Goal: Task Accomplishment & Management: Use online tool/utility

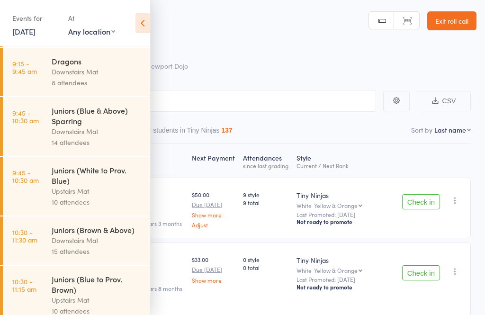
scroll to position [157, 0]
click at [54, 133] on div "Downstairs Mat" at bounding box center [97, 131] width 91 height 11
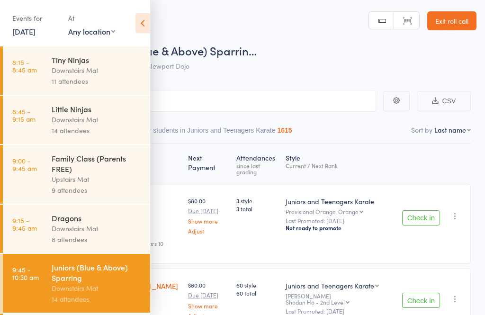
click at [147, 28] on icon at bounding box center [143, 23] width 15 height 20
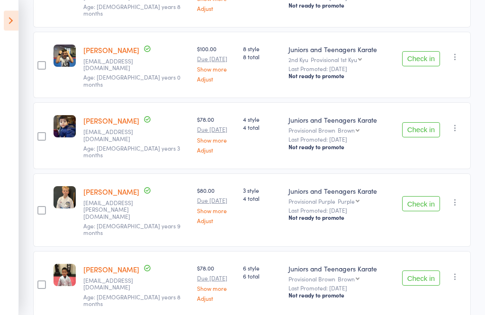
scroll to position [768, 0]
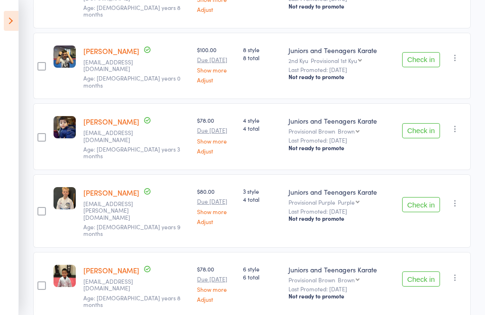
click at [7, 21] on icon at bounding box center [11, 21] width 15 height 20
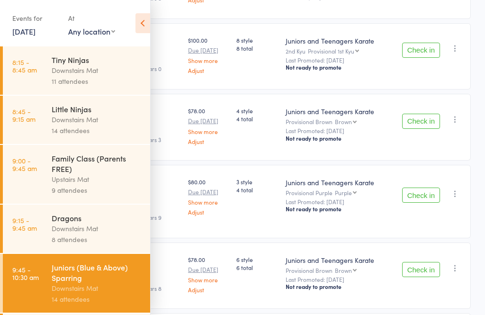
scroll to position [0, 0]
click at [36, 66] on time "8:15 - 8:45 am" at bounding box center [24, 65] width 25 height 15
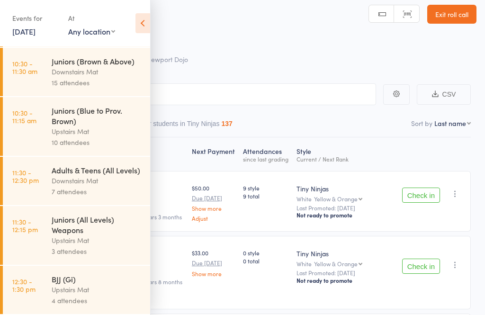
scroll to position [341, 0]
click at [56, 171] on div "Adults & Teens (All Levels)" at bounding box center [97, 170] width 91 height 10
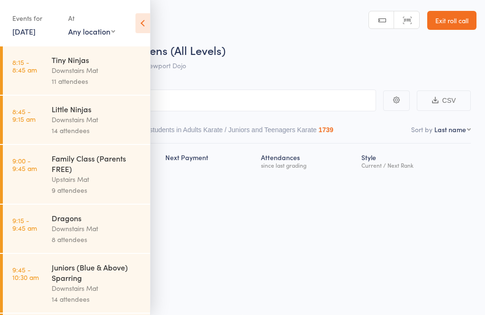
click at [144, 19] on icon at bounding box center [143, 23] width 15 height 20
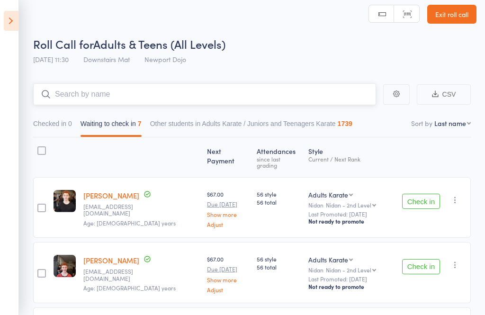
click at [108, 97] on input "search" at bounding box center [204, 94] width 343 height 22
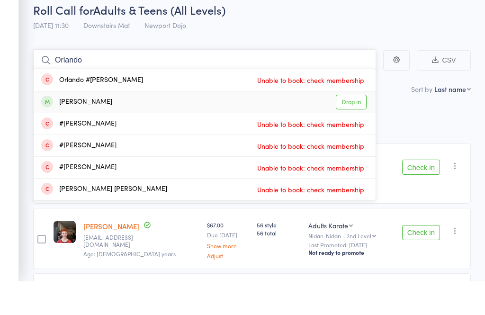
type input "Orlando"
click at [347, 129] on link "Drop in" at bounding box center [351, 136] width 31 height 15
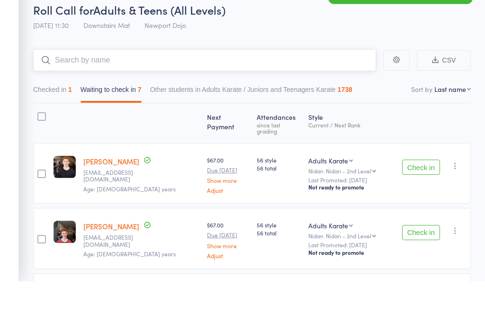
click at [50, 115] on button "Checked in 1" at bounding box center [52, 126] width 39 height 22
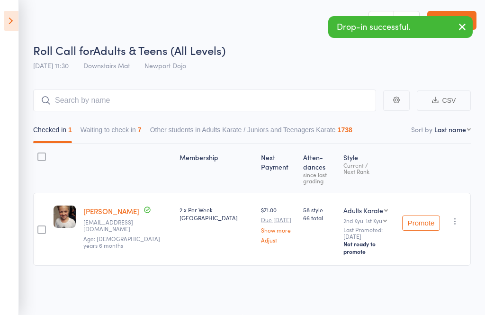
click at [458, 217] on icon "button" at bounding box center [455, 221] width 9 height 9
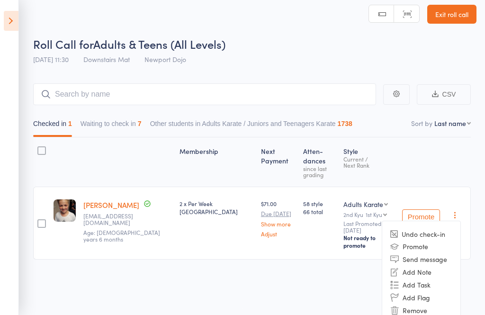
click at [404, 304] on li "Remove" at bounding box center [422, 310] width 78 height 13
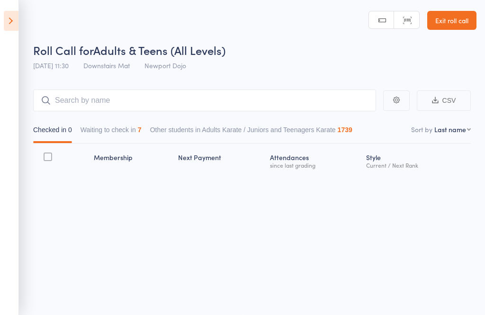
click at [7, 22] on icon at bounding box center [11, 21] width 15 height 20
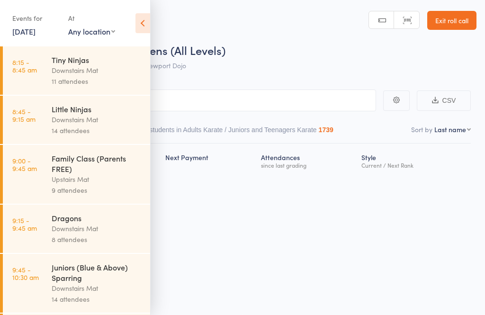
click at [49, 69] on link "8:15 - 8:45 am Tiny Ninjas Downstairs Mat 11 attendees" at bounding box center [76, 70] width 147 height 48
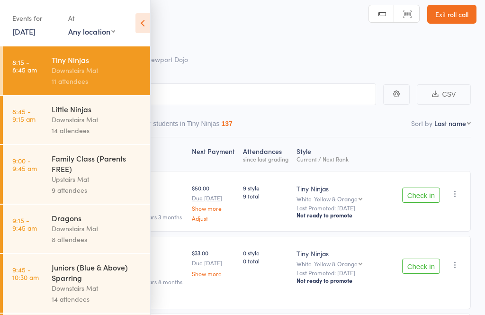
click at [141, 22] on icon at bounding box center [143, 23] width 15 height 20
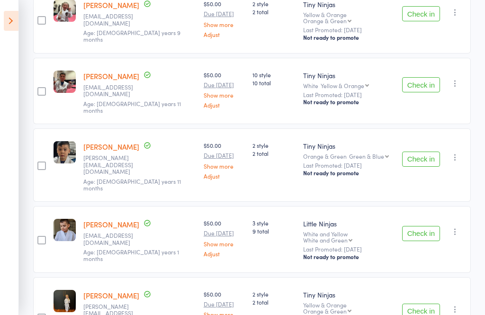
scroll to position [592, 0]
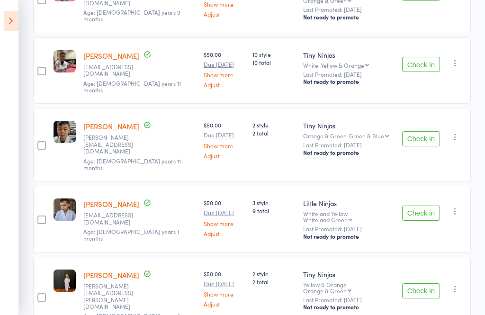
click at [6, 19] on icon at bounding box center [11, 21] width 15 height 20
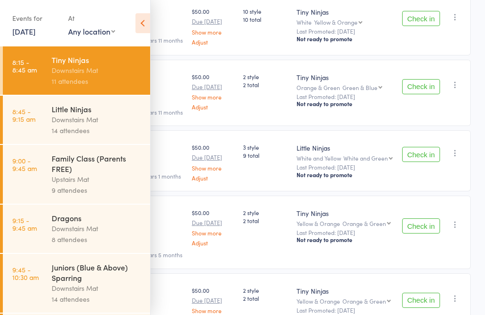
click at [55, 111] on div "Little Ninjas" at bounding box center [97, 109] width 91 height 10
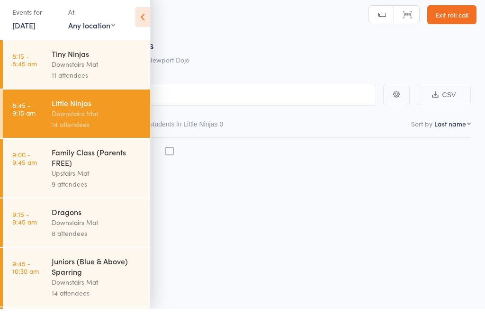
scroll to position [7, 0]
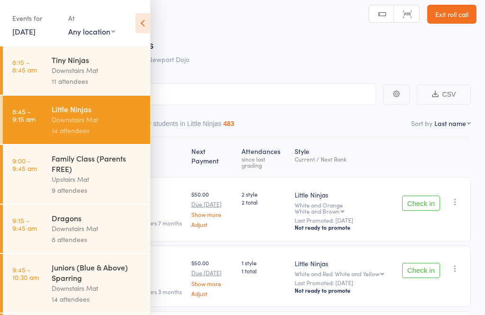
click at [144, 23] on icon at bounding box center [143, 23] width 15 height 20
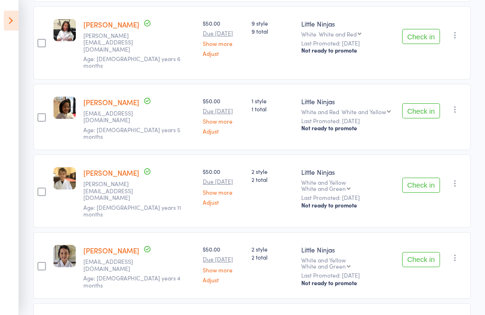
scroll to position [781, 0]
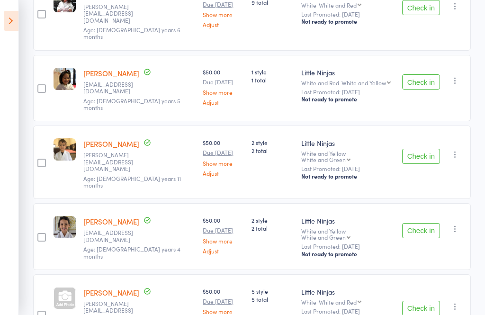
click at [10, 19] on icon at bounding box center [11, 21] width 15 height 20
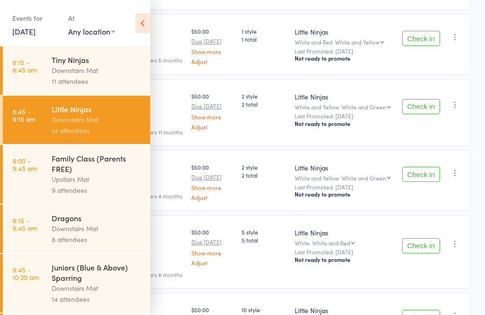
click at [60, 210] on div "Dragons Downstairs Mat 8 attendees" at bounding box center [101, 229] width 99 height 48
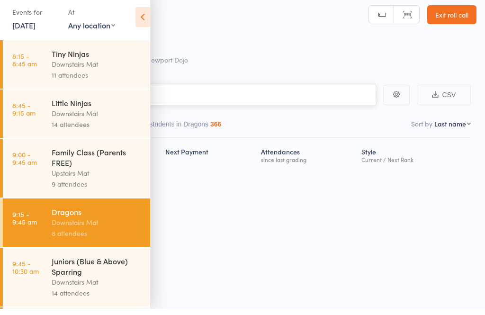
scroll to position [7, 0]
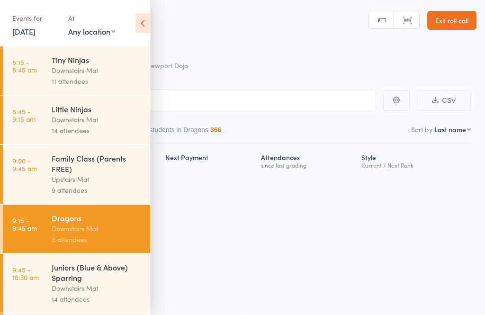
click at [143, 23] on icon at bounding box center [143, 23] width 15 height 20
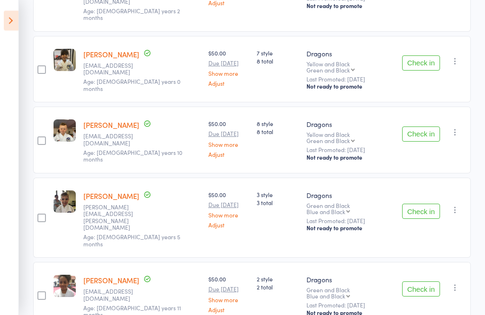
scroll to position [391, 0]
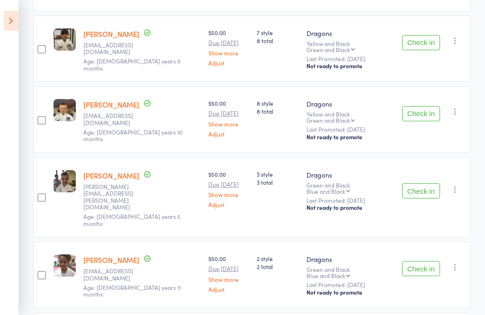
click at [5, 24] on icon at bounding box center [11, 21] width 15 height 20
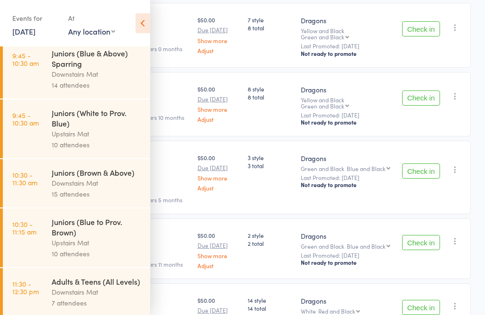
scroll to position [219, 0]
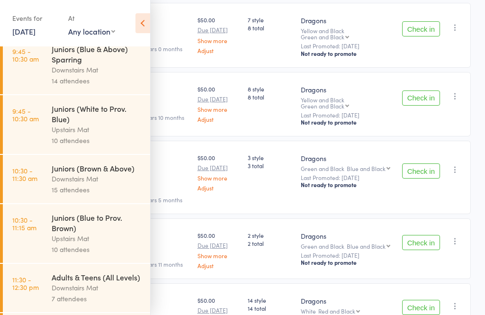
click at [56, 184] on div "Downstairs Mat" at bounding box center [97, 179] width 91 height 11
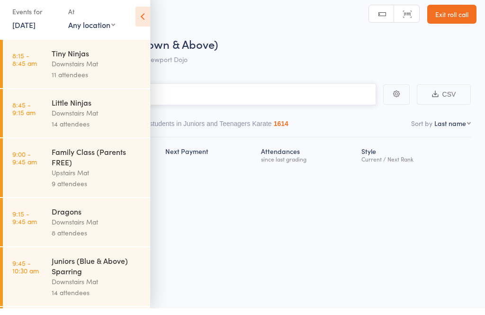
scroll to position [7, 0]
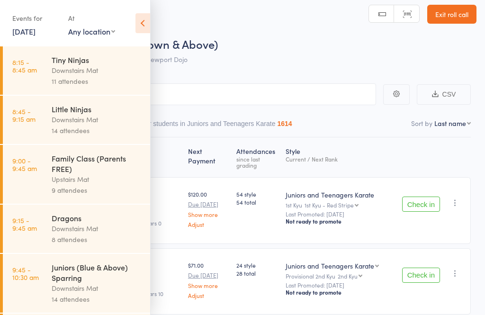
click at [140, 23] on icon at bounding box center [143, 23] width 15 height 20
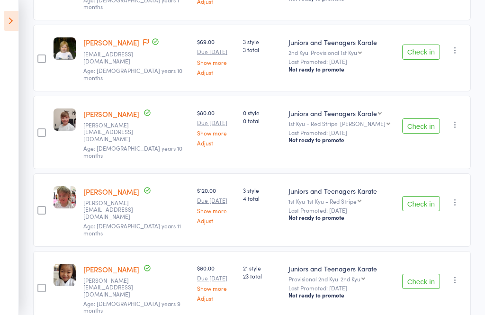
scroll to position [846, 0]
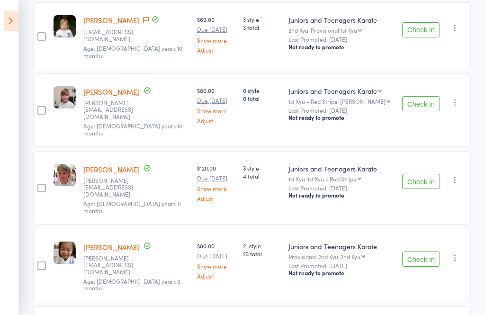
click at [12, 19] on icon at bounding box center [11, 21] width 15 height 20
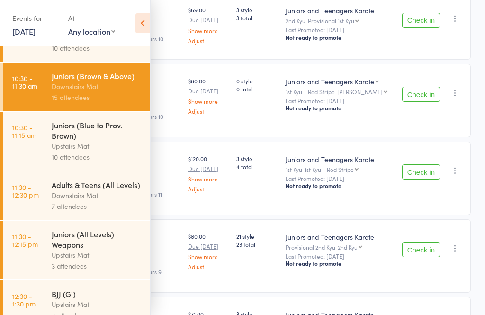
scroll to position [311, 0]
click at [60, 250] on div "Juniors (All Levels) Weapons" at bounding box center [97, 239] width 91 height 21
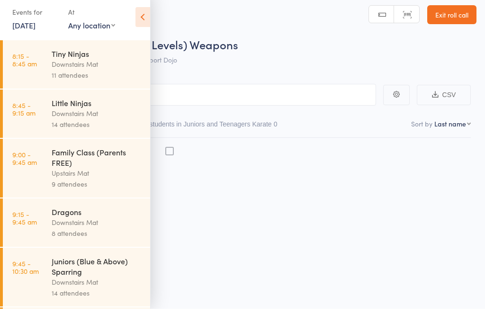
scroll to position [7, 0]
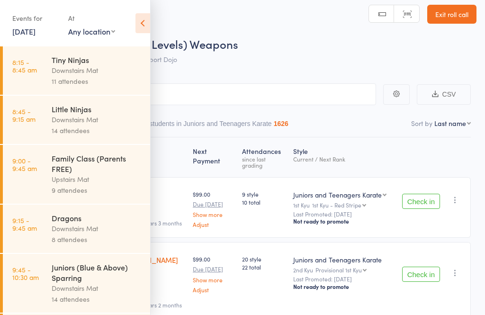
click at [143, 18] on icon at bounding box center [143, 23] width 15 height 20
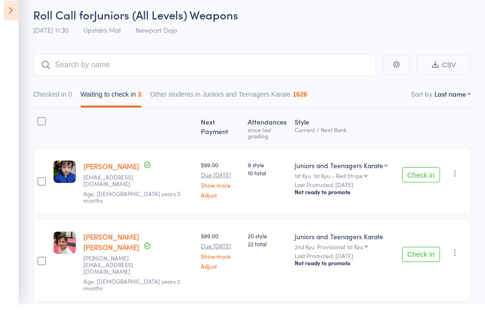
scroll to position [66, 0]
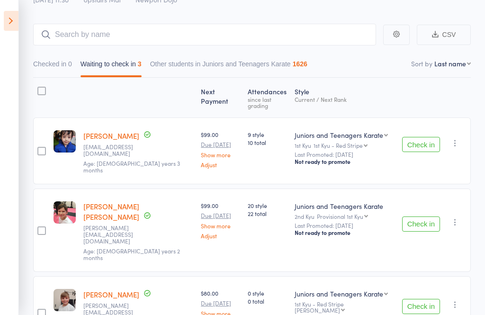
click at [6, 21] on icon at bounding box center [11, 21] width 15 height 20
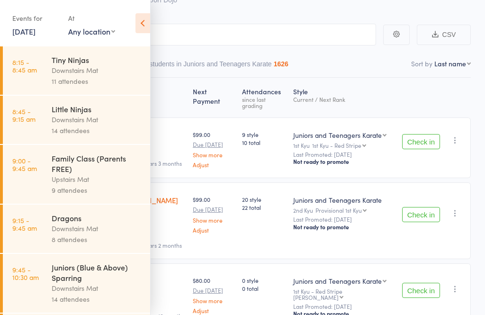
scroll to position [0, 0]
click at [55, 69] on div "Downstairs Mat" at bounding box center [97, 70] width 91 height 11
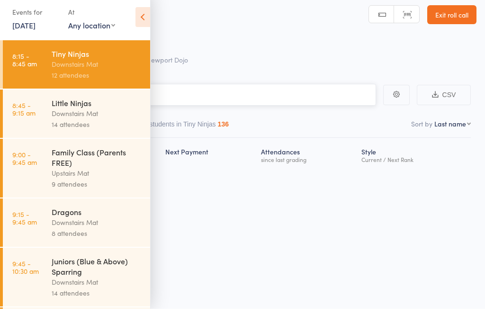
scroll to position [7, 0]
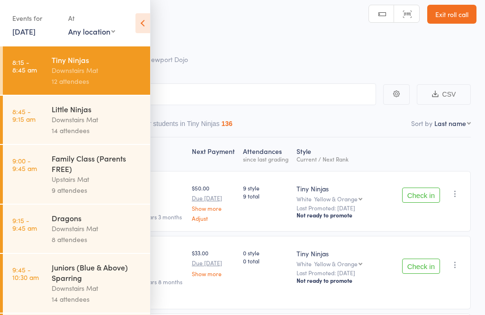
click at [136, 28] on icon at bounding box center [143, 23] width 15 height 20
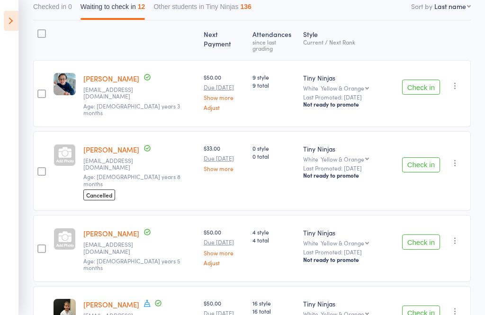
scroll to position [141, 0]
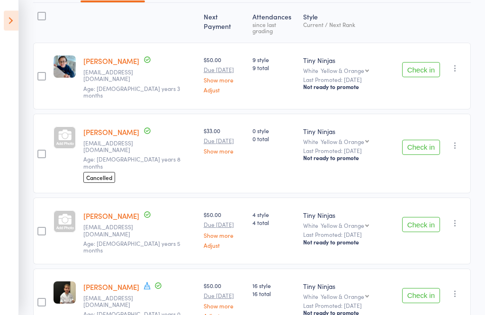
click at [426, 64] on button "Check in" at bounding box center [422, 70] width 38 height 15
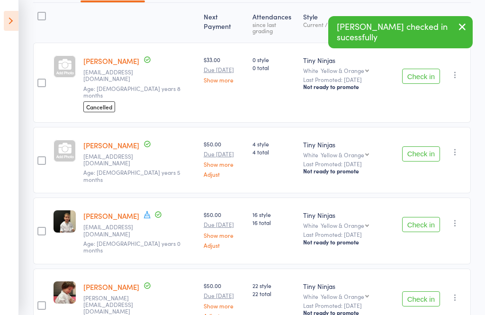
click at [429, 71] on button "Check in" at bounding box center [422, 76] width 38 height 15
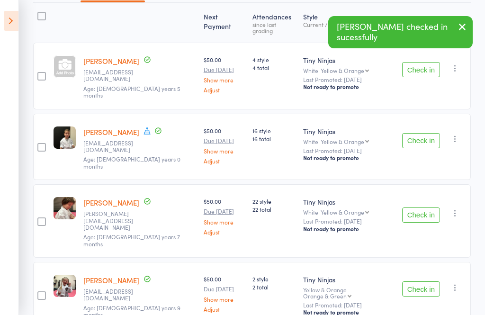
click at [424, 66] on button "Check in" at bounding box center [422, 69] width 38 height 15
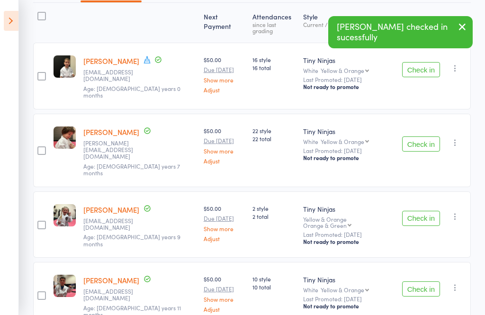
click at [420, 64] on button "Check in" at bounding box center [422, 69] width 38 height 15
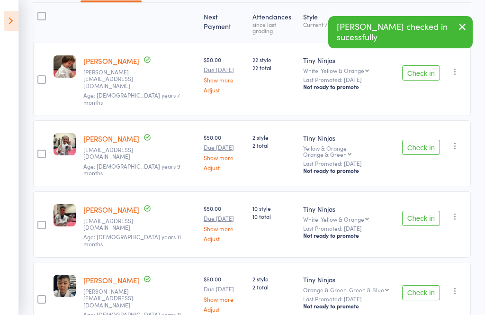
click at [421, 65] on button "Check in" at bounding box center [422, 72] width 38 height 15
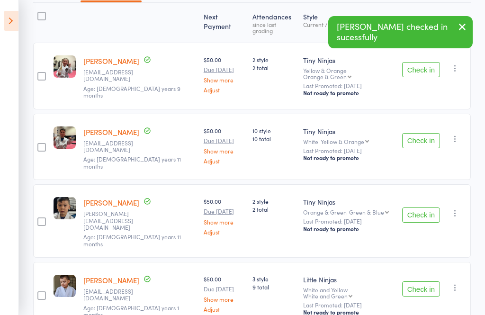
click at [426, 65] on button "Check in" at bounding box center [422, 69] width 38 height 15
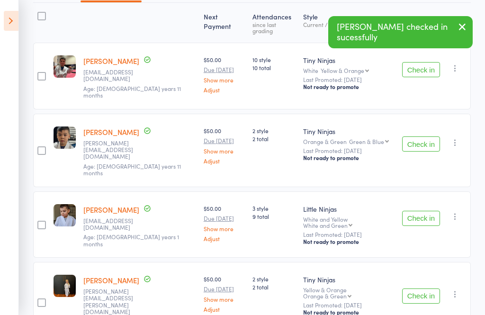
click at [419, 66] on button "Check in" at bounding box center [422, 69] width 38 height 15
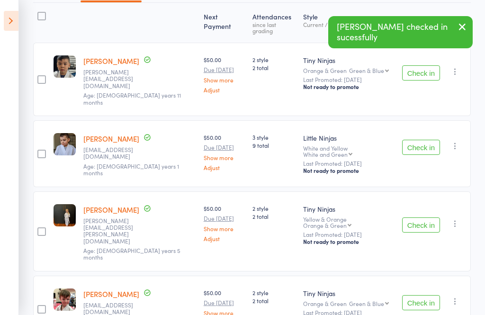
click at [428, 65] on button "Check in" at bounding box center [422, 72] width 38 height 15
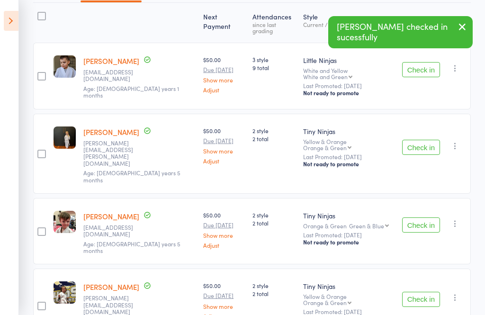
scroll to position [131, 0]
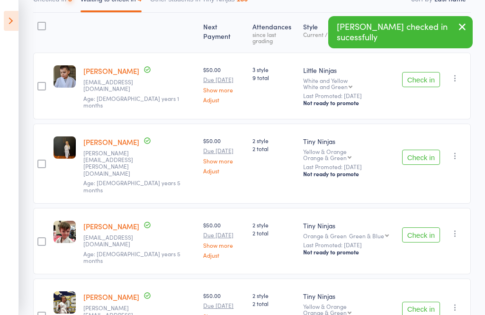
click at [428, 74] on button "Check in" at bounding box center [422, 79] width 38 height 15
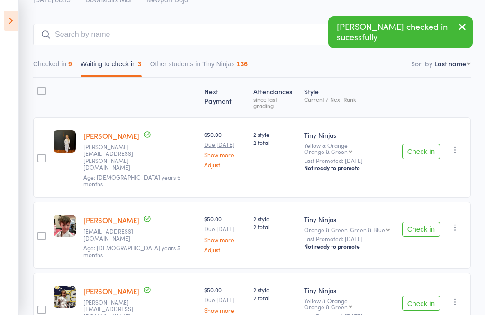
click at [423, 144] on button "Check in" at bounding box center [422, 151] width 38 height 15
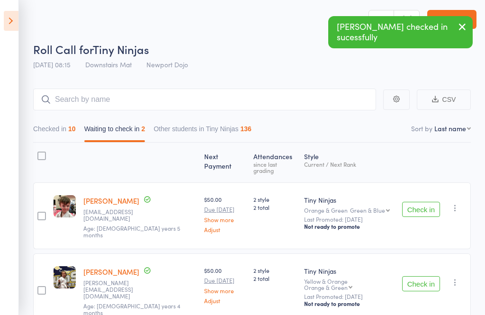
click at [424, 206] on button "Check in" at bounding box center [422, 209] width 38 height 15
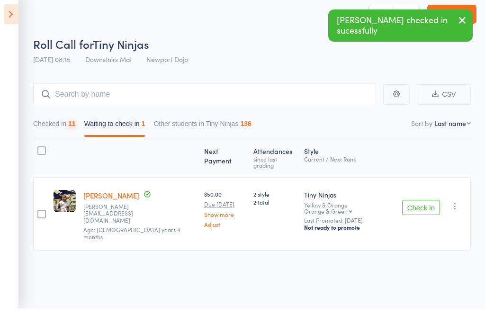
scroll to position [7, 0]
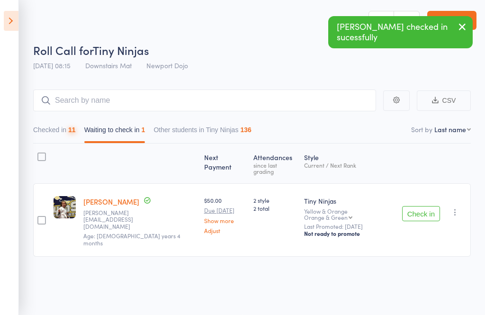
click at [433, 206] on button "Check in" at bounding box center [422, 213] width 38 height 15
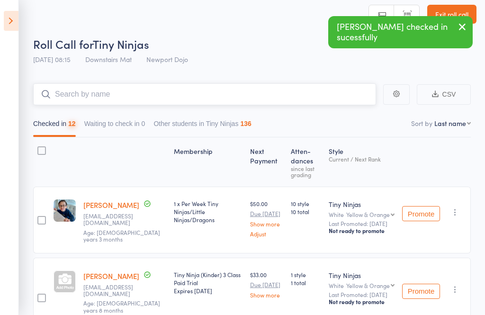
click at [183, 96] on input "search" at bounding box center [204, 94] width 343 height 22
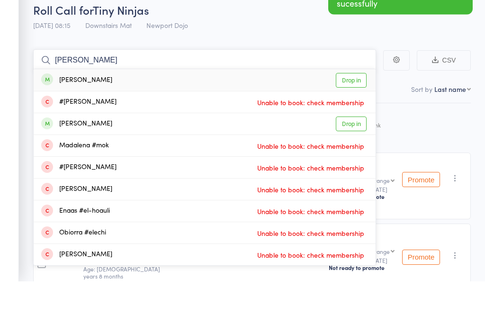
type input "[PERSON_NAME]"
click at [350, 107] on link "Drop in" at bounding box center [351, 114] width 31 height 15
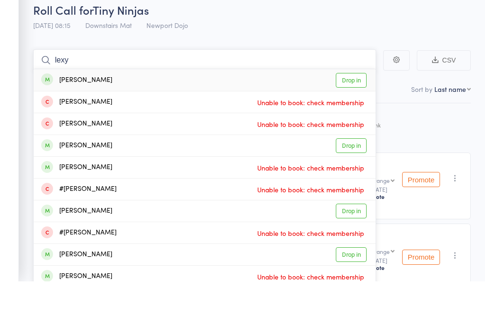
type input "lexy"
click at [355, 107] on link "Drop in" at bounding box center [351, 114] width 31 height 15
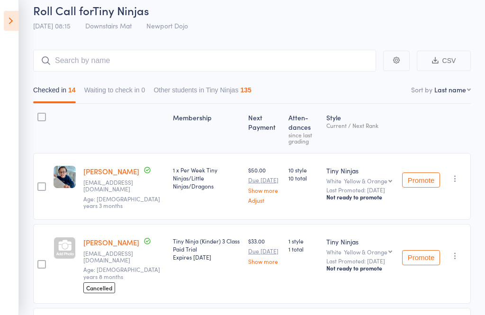
scroll to position [41, 0]
click at [11, 25] on icon at bounding box center [11, 21] width 15 height 20
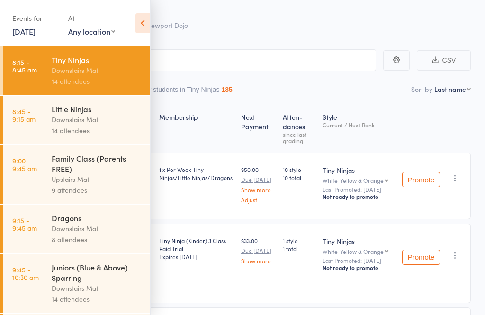
click at [70, 120] on div "Downstairs Mat" at bounding box center [97, 119] width 91 height 11
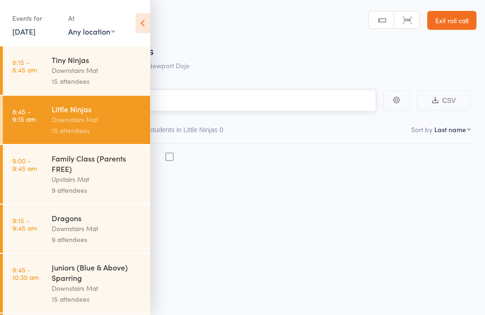
scroll to position [7, 0]
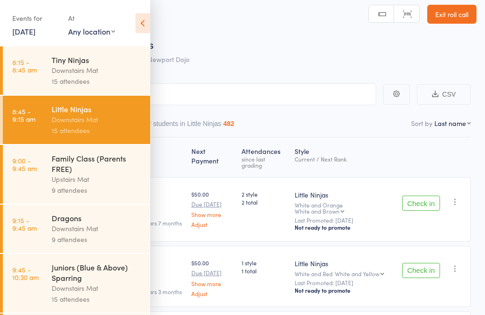
click at [143, 26] on icon at bounding box center [143, 23] width 15 height 20
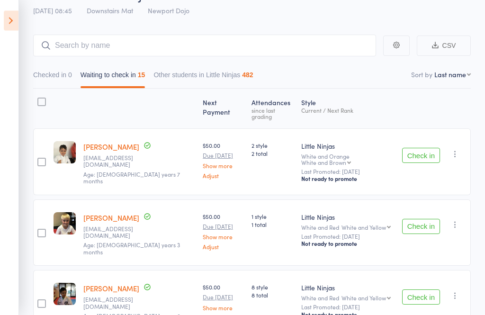
scroll to position [90, 0]
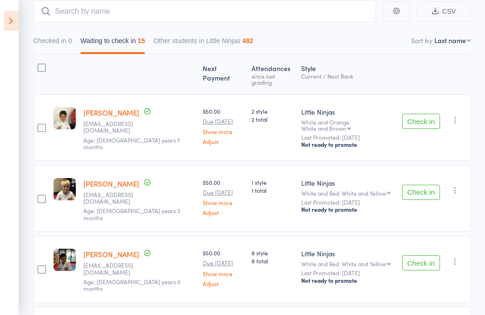
click at [425, 114] on button "Check in" at bounding box center [422, 121] width 38 height 15
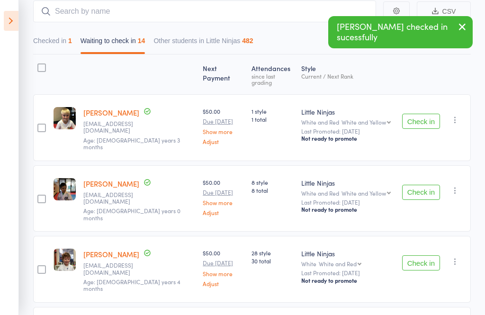
click at [416, 114] on button "Check in" at bounding box center [422, 121] width 38 height 15
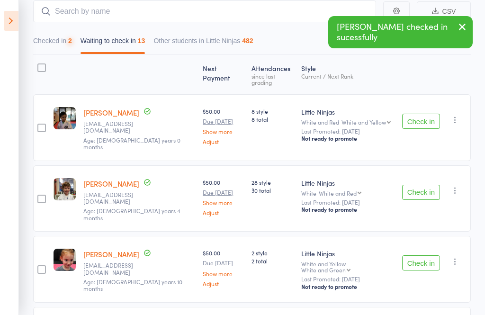
click at [421, 114] on button "Check in" at bounding box center [422, 121] width 38 height 15
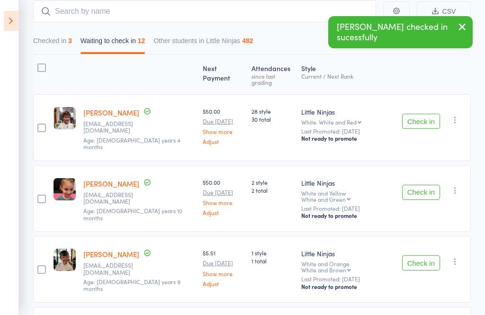
click at [423, 118] on button "Check in" at bounding box center [422, 121] width 38 height 15
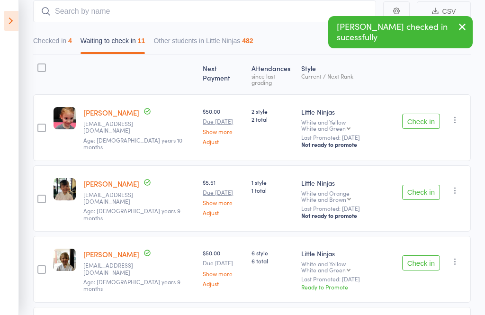
click at [415, 118] on button "Check in" at bounding box center [422, 121] width 38 height 15
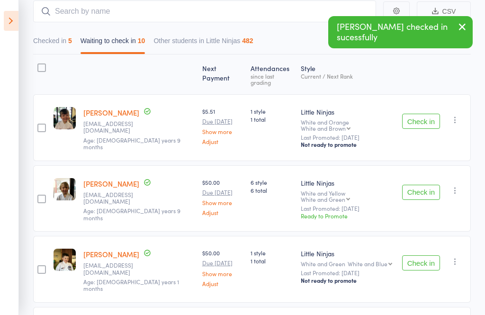
click at [411, 103] on div "Check in Check in Promote Send message Add Note Add Task Add Flag Remove Mark a…" at bounding box center [435, 127] width 73 height 67
click at [421, 116] on button "Check in" at bounding box center [422, 121] width 38 height 15
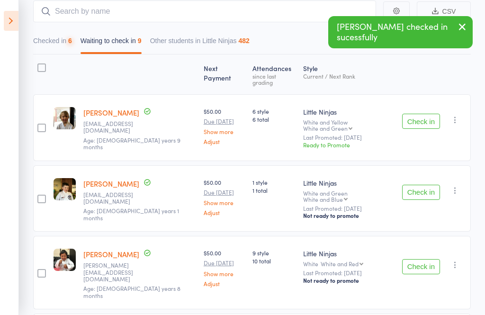
click at [418, 120] on button "Check in" at bounding box center [422, 121] width 38 height 15
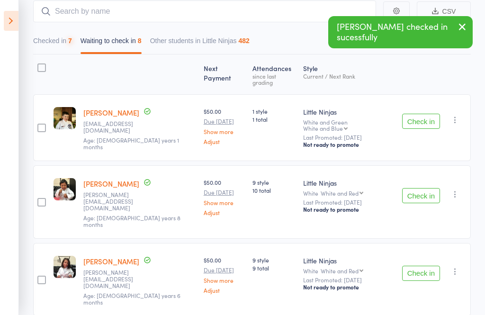
click at [429, 116] on button "Check in" at bounding box center [422, 121] width 38 height 15
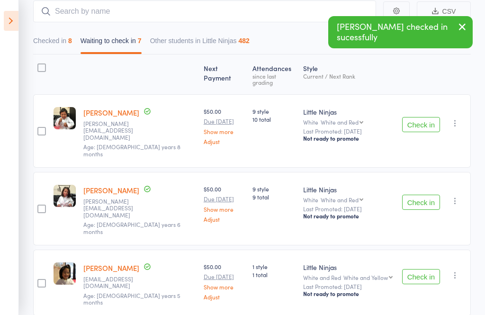
click at [425, 117] on button "Check in" at bounding box center [422, 124] width 38 height 15
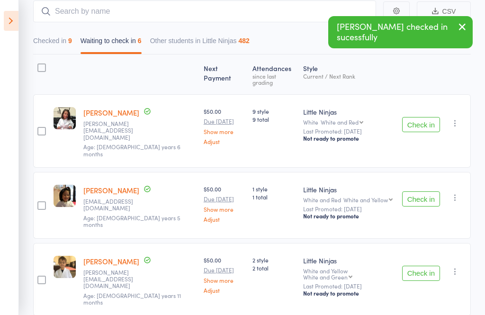
click at [417, 117] on button "Check in" at bounding box center [422, 124] width 38 height 15
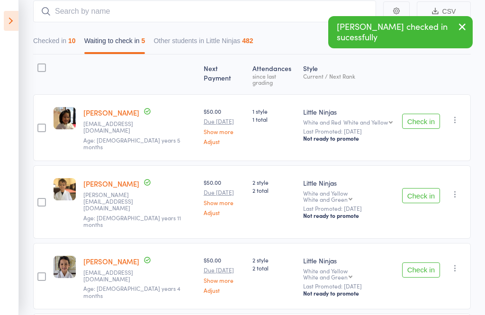
click at [423, 114] on button "Check in" at bounding box center [422, 121] width 38 height 15
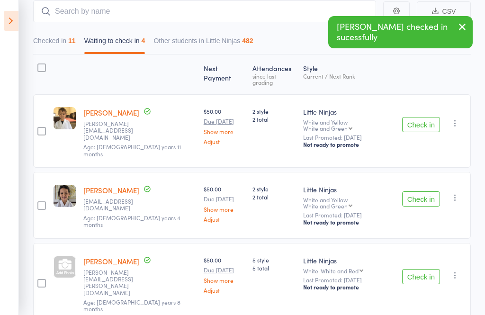
click at [425, 117] on button "Check in" at bounding box center [422, 124] width 38 height 15
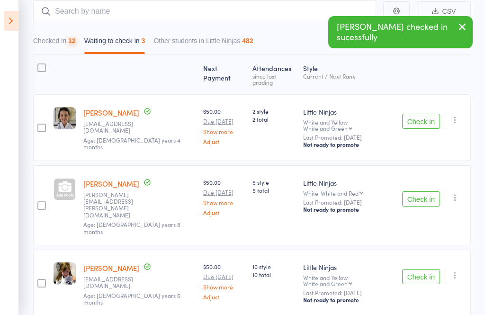
scroll to position [66, 0]
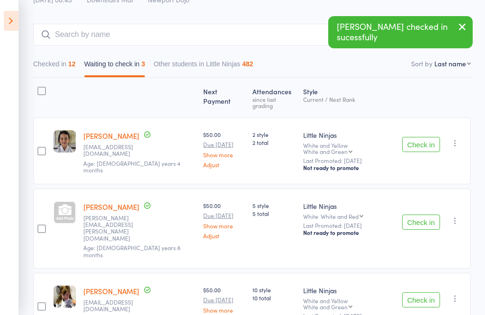
click at [425, 137] on button "Check in" at bounding box center [422, 144] width 38 height 15
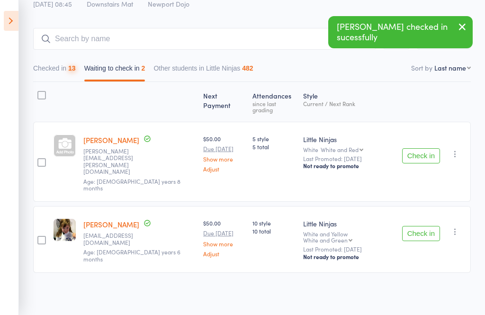
scroll to position [1, 0]
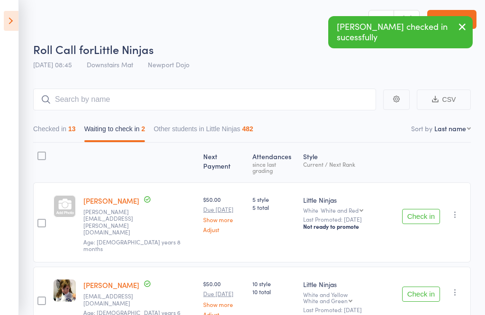
click at [426, 209] on button "Check in" at bounding box center [422, 216] width 38 height 15
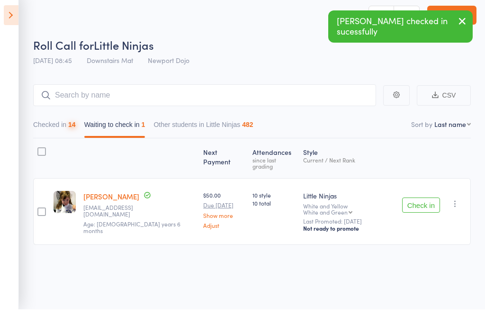
scroll to position [7, 0]
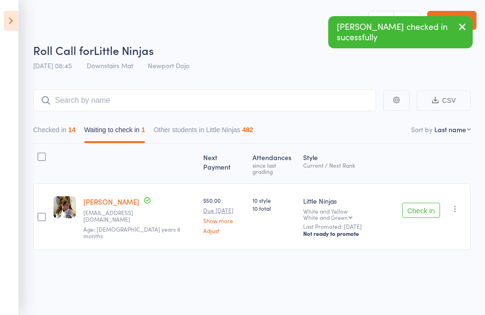
click at [418, 203] on button "Check in" at bounding box center [422, 210] width 38 height 15
click at [226, 96] on input "search" at bounding box center [204, 101] width 343 height 22
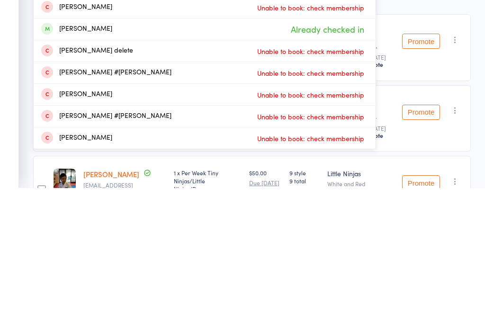
scroll to position [50, 0]
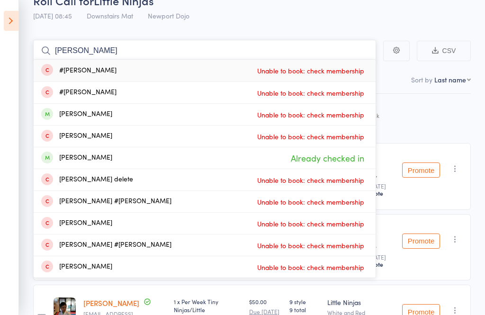
type input "[PERSON_NAME]"
click at [14, 26] on icon at bounding box center [11, 21] width 15 height 20
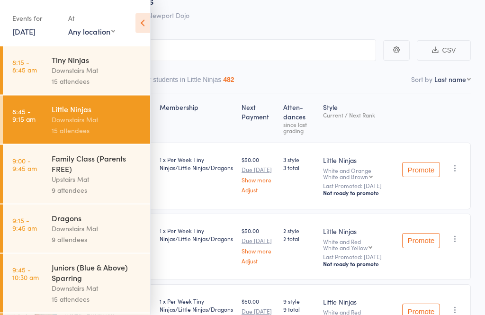
click at [100, 234] on div "Downstairs Mat" at bounding box center [97, 228] width 91 height 11
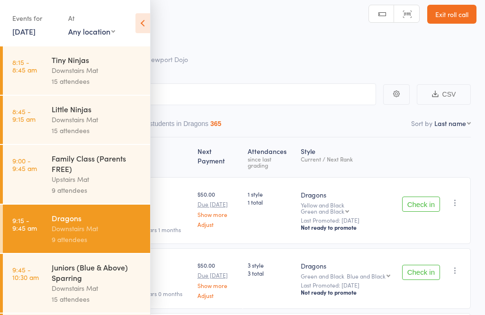
click at [148, 24] on icon at bounding box center [143, 23] width 15 height 20
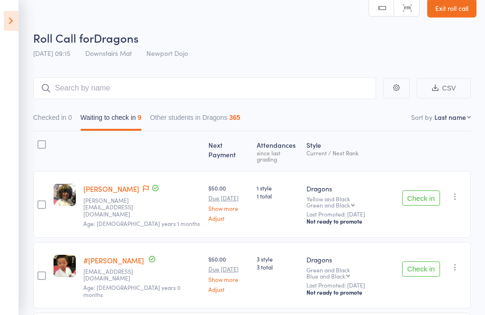
scroll to position [0, 0]
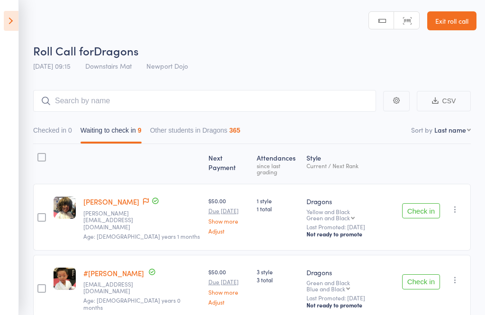
click at [18, 22] on icon at bounding box center [11, 21] width 15 height 20
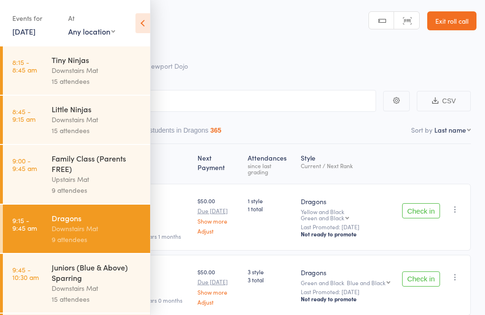
click at [110, 114] on div "Little Ninjas" at bounding box center [97, 109] width 91 height 10
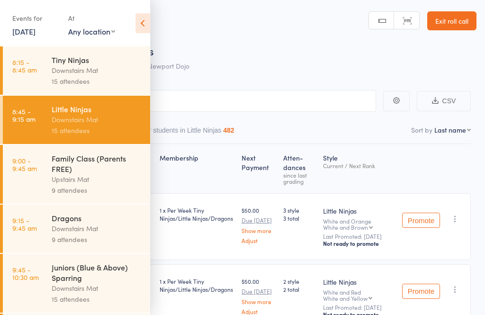
click at [149, 22] on icon at bounding box center [143, 23] width 15 height 20
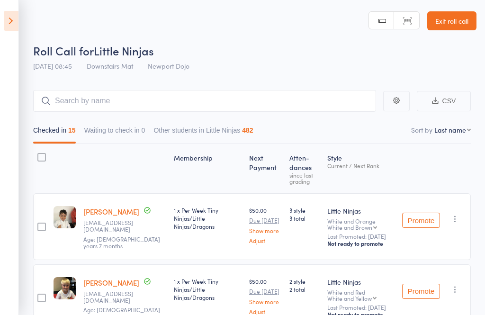
click at [10, 27] on icon at bounding box center [11, 21] width 15 height 20
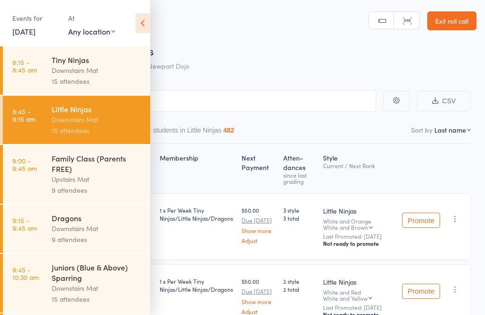
click at [71, 71] on div "Downstairs Mat" at bounding box center [97, 70] width 91 height 11
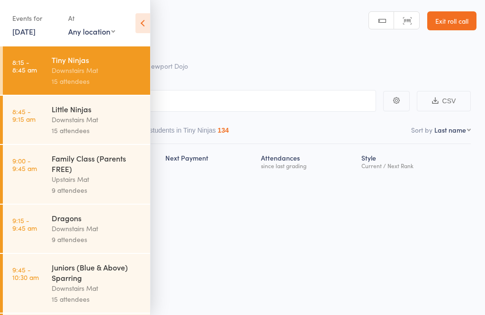
click at [93, 121] on div "Downstairs Mat" at bounding box center [97, 119] width 91 height 11
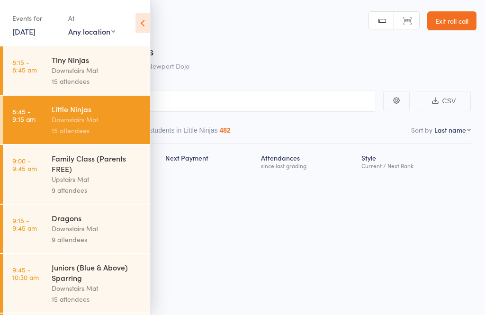
click at [144, 25] on icon at bounding box center [143, 23] width 15 height 20
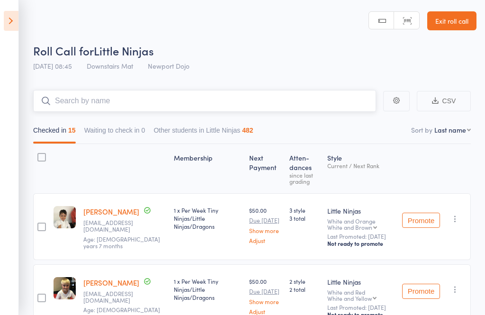
click at [178, 107] on input "search" at bounding box center [204, 101] width 343 height 22
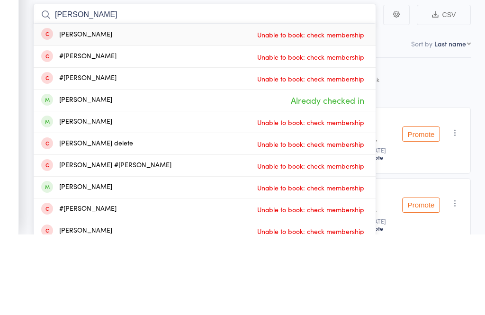
scroll to position [1, 0]
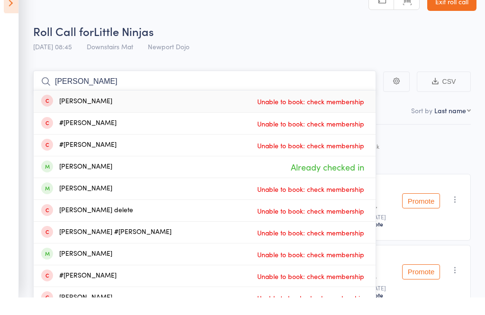
type input "[PERSON_NAME]"
click at [289, 112] on span "Unable to book: check membership" at bounding box center [311, 119] width 112 height 14
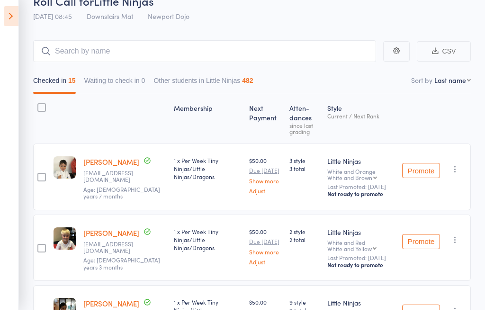
scroll to position [50, 0]
click at [8, 17] on icon at bounding box center [11, 21] width 15 height 20
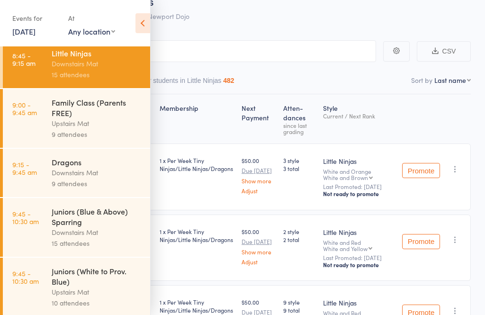
scroll to position [61, 0]
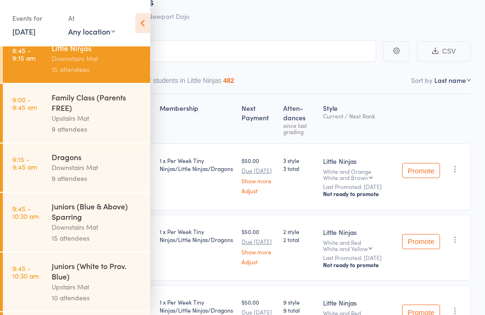
click at [50, 166] on link "9:15 - 9:45 am Dragons Downstairs Mat 9 attendees" at bounding box center [76, 168] width 147 height 48
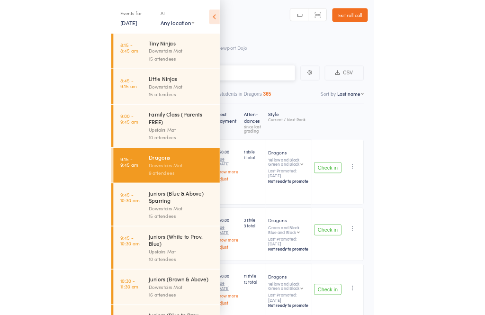
scroll to position [7, 0]
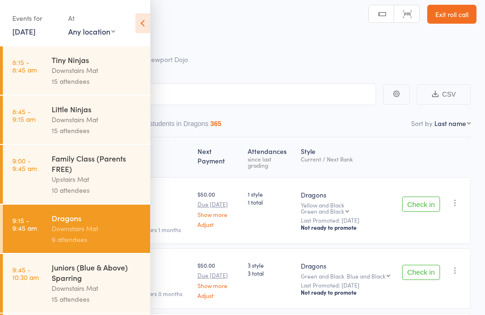
click at [140, 24] on icon at bounding box center [143, 23] width 15 height 20
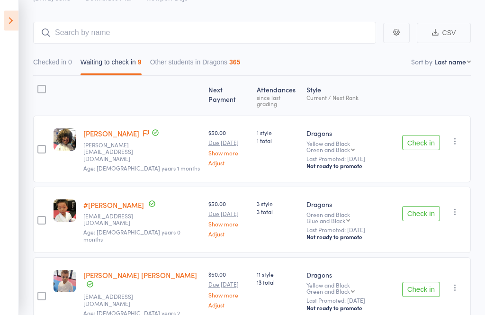
scroll to position [66, 0]
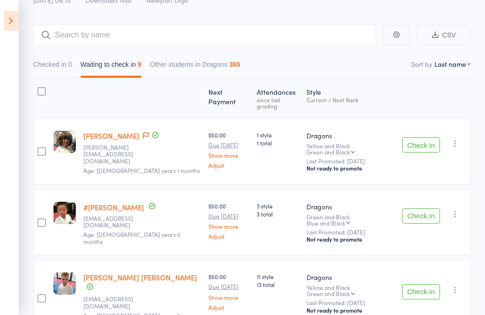
click at [425, 145] on button "Check in" at bounding box center [422, 144] width 38 height 15
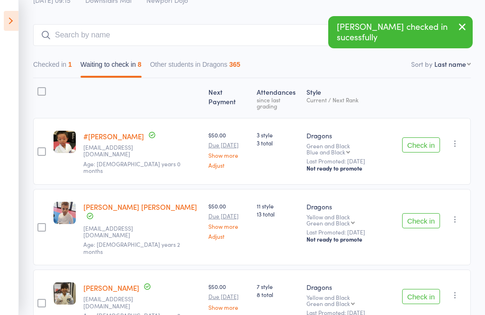
click at [418, 144] on button "Check in" at bounding box center [422, 144] width 38 height 15
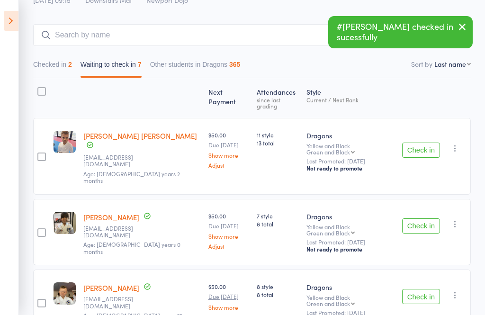
click at [431, 143] on button "Check in" at bounding box center [422, 150] width 38 height 15
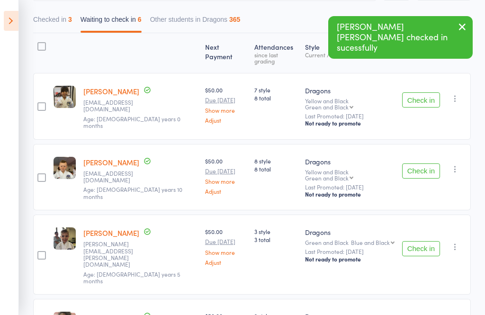
scroll to position [119, 0]
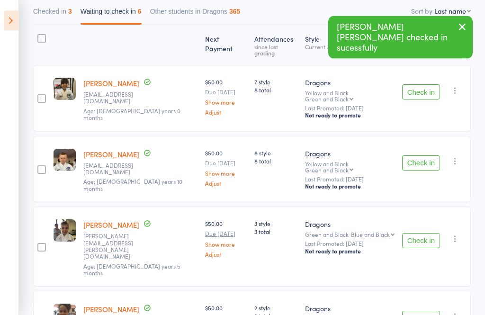
click at [430, 156] on button "Check in" at bounding box center [422, 163] width 38 height 15
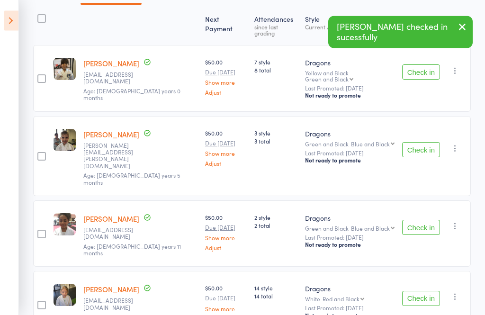
scroll to position [140, 0]
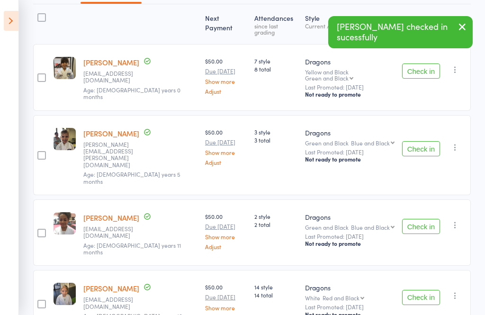
click at [428, 141] on button "Check in" at bounding box center [422, 148] width 38 height 15
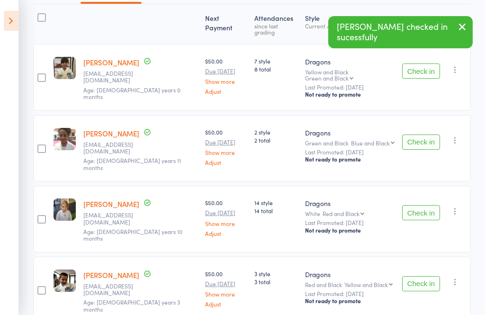
scroll to position [131, 0]
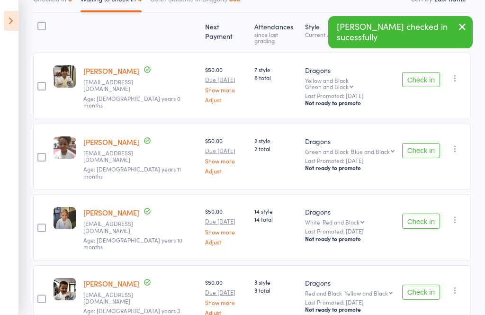
click at [422, 143] on button "Check in" at bounding box center [422, 150] width 38 height 15
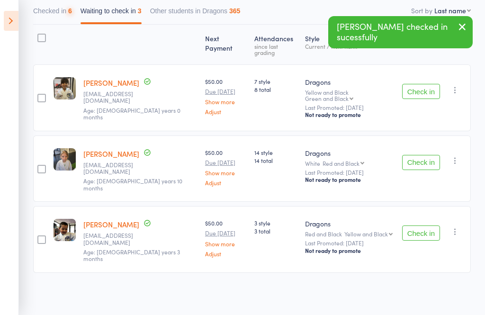
scroll to position [66, 0]
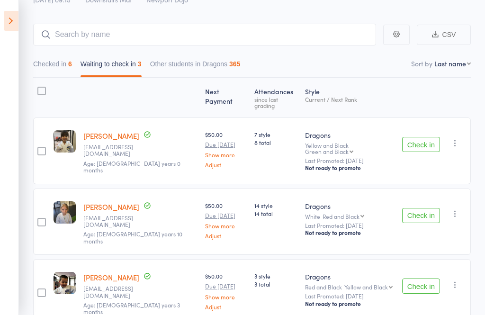
click at [428, 208] on button "Check in" at bounding box center [422, 215] width 38 height 15
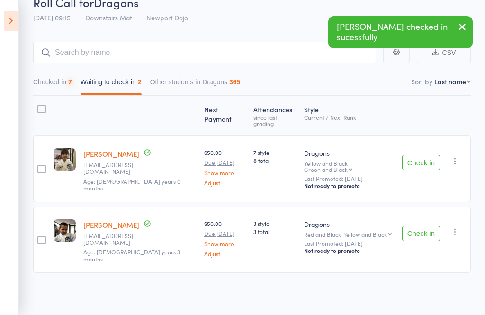
scroll to position [1, 0]
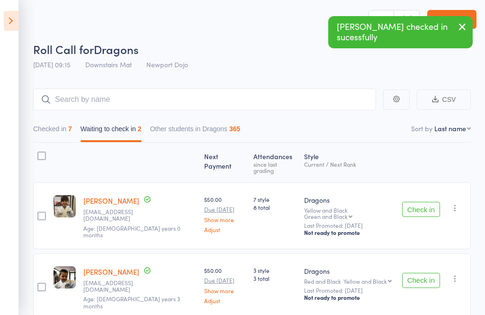
click at [430, 273] on button "Check in" at bounding box center [422, 280] width 38 height 15
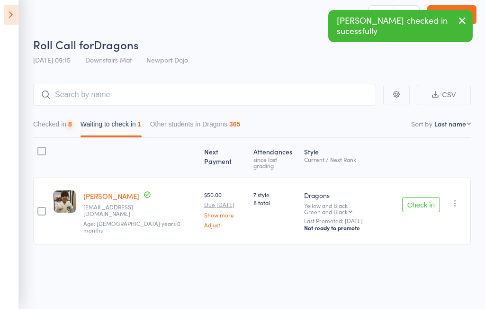
scroll to position [7, 0]
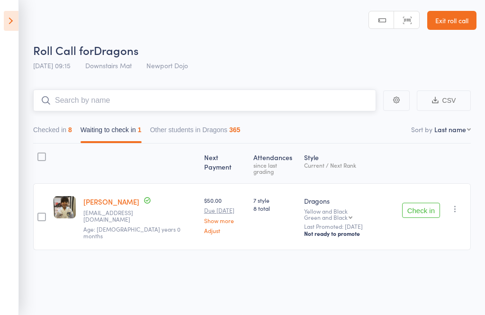
click at [210, 91] on input "search" at bounding box center [204, 101] width 343 height 22
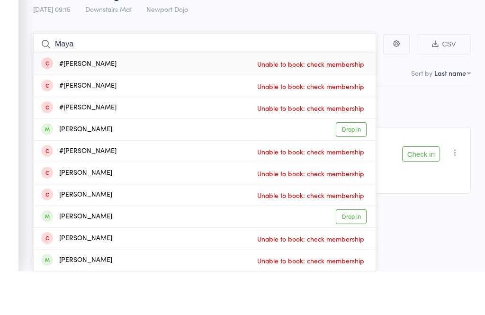
scroll to position [0, 0]
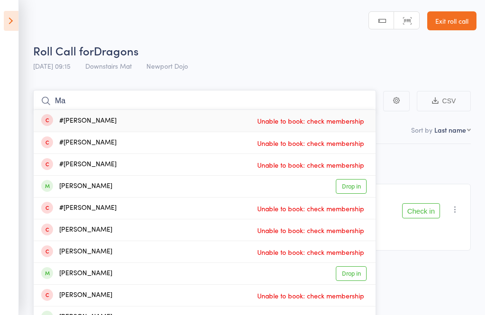
type input "M"
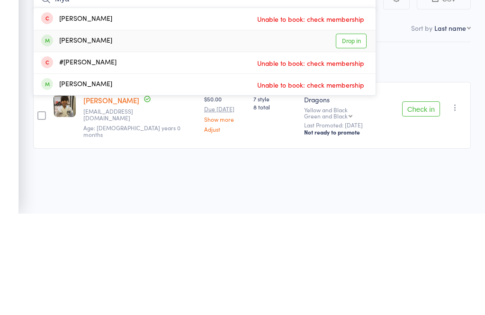
type input "Mya"
click at [346, 136] on link "Drop in" at bounding box center [351, 143] width 31 height 15
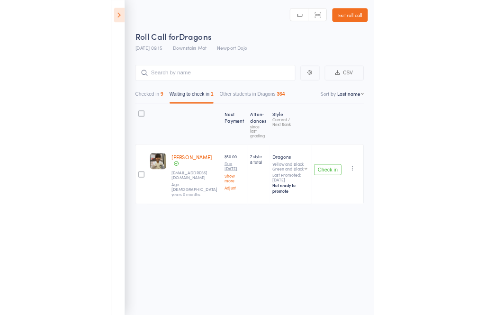
scroll to position [7, 0]
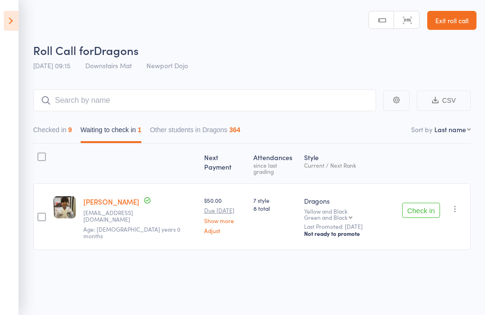
click at [450, 203] on button "button" at bounding box center [455, 208] width 11 height 11
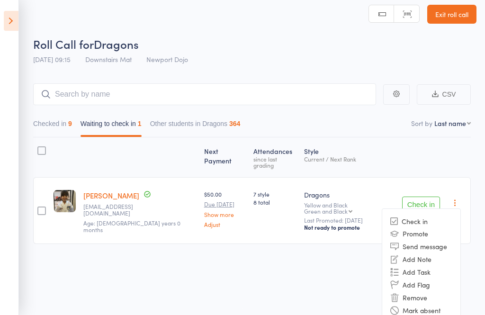
click at [415, 292] on li "Remove" at bounding box center [422, 298] width 78 height 13
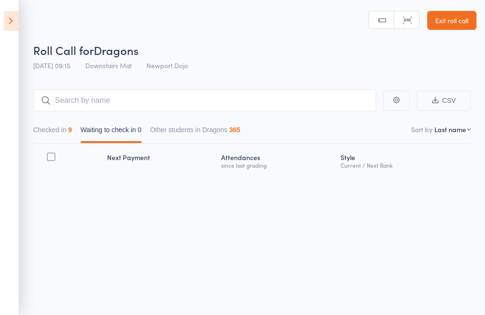
click at [12, 20] on icon at bounding box center [11, 21] width 15 height 20
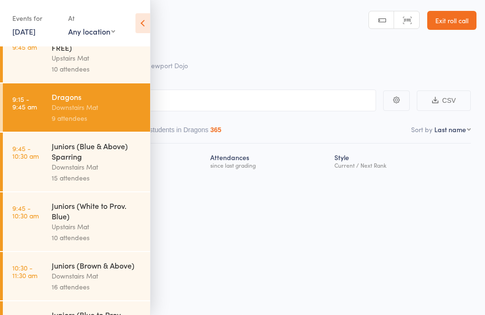
scroll to position [142, 0]
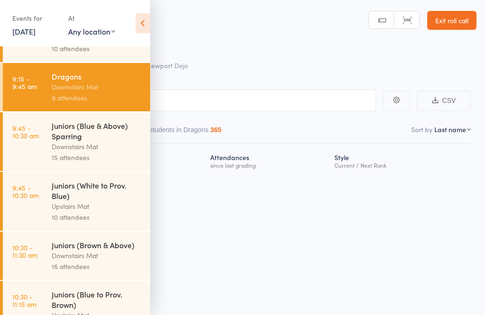
click at [61, 140] on div "Juniors (Blue & Above) Sparring" at bounding box center [97, 130] width 91 height 21
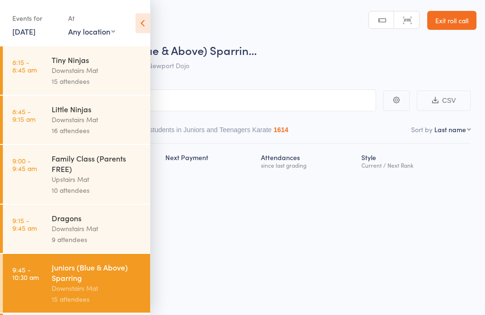
click at [142, 20] on icon at bounding box center [143, 23] width 15 height 20
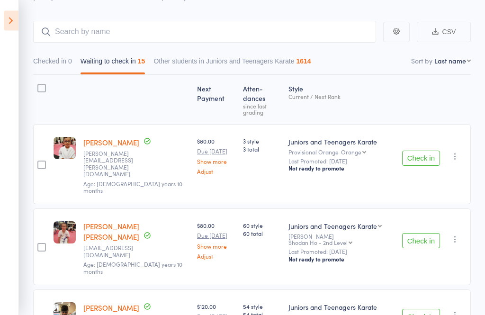
click at [424, 151] on button "Check in" at bounding box center [422, 158] width 38 height 15
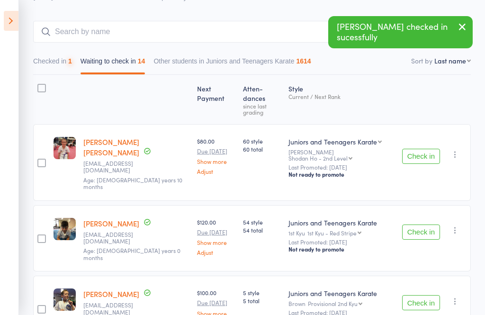
click at [429, 149] on button "Check in" at bounding box center [422, 156] width 38 height 15
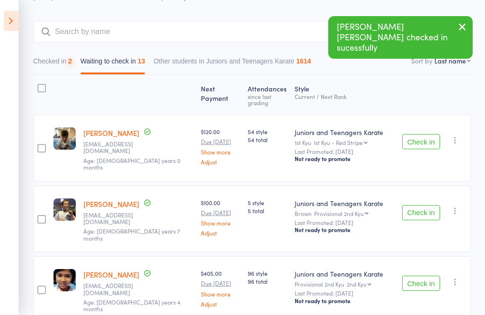
click at [434, 139] on button "Check in" at bounding box center [422, 141] width 38 height 15
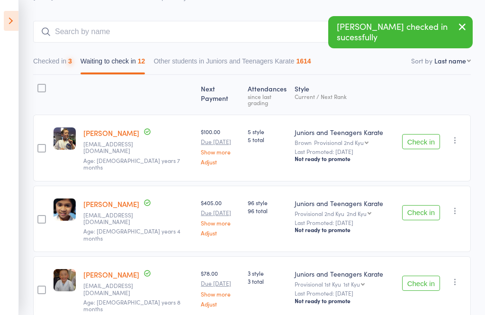
click at [431, 134] on button "Check in" at bounding box center [422, 141] width 38 height 15
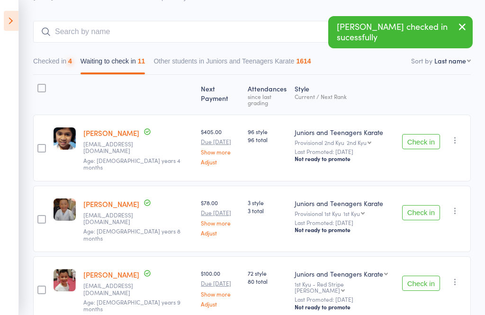
click at [431, 134] on button "Check in" at bounding box center [422, 141] width 38 height 15
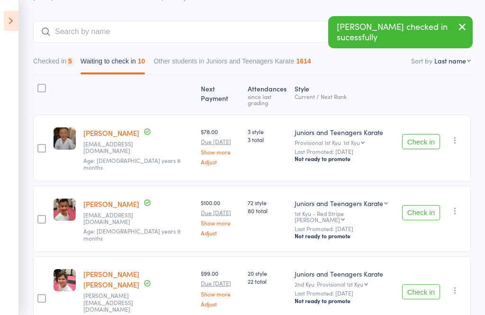
click at [434, 134] on button "Check in" at bounding box center [422, 141] width 38 height 15
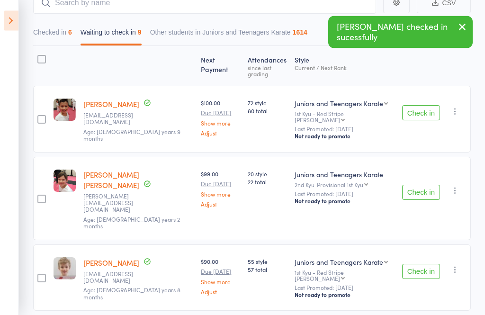
scroll to position [105, 0]
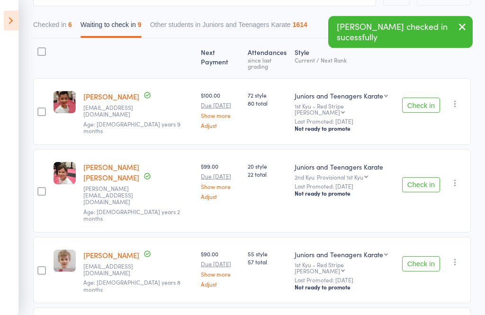
click at [421, 178] on button "Check in" at bounding box center [422, 185] width 38 height 15
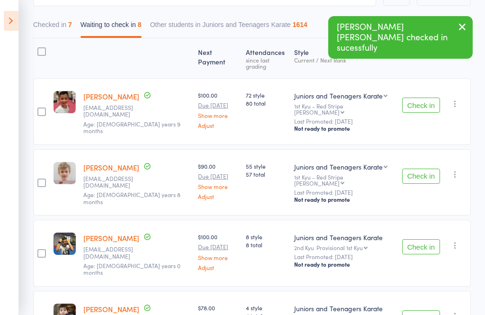
click at [423, 169] on button "Check in" at bounding box center [422, 176] width 38 height 15
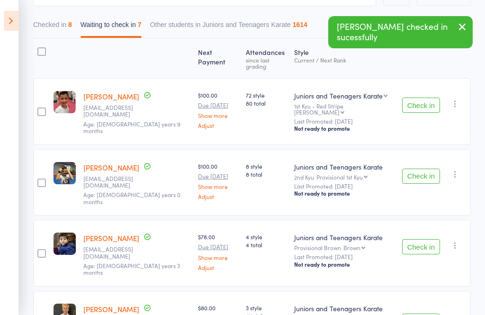
click at [418, 169] on button "Check in" at bounding box center [422, 176] width 38 height 15
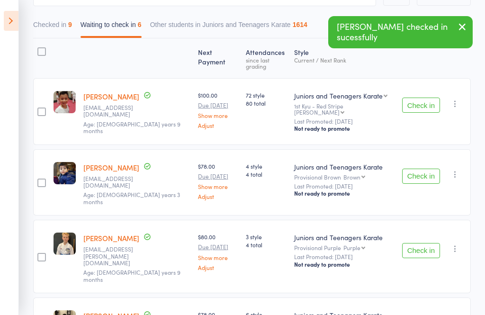
click at [430, 169] on button "Check in" at bounding box center [422, 176] width 38 height 15
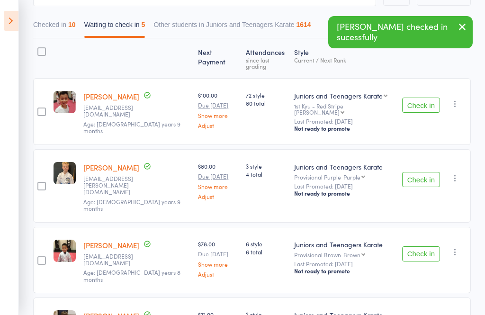
click at [428, 172] on button "Check in" at bounding box center [422, 179] width 38 height 15
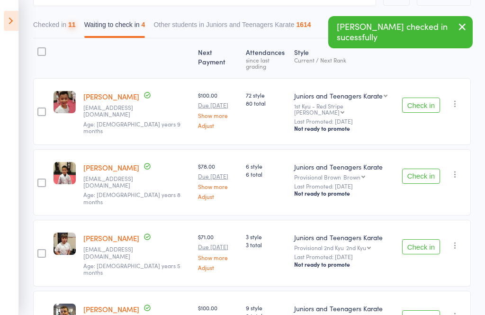
click at [423, 169] on button "Check in" at bounding box center [422, 176] width 38 height 15
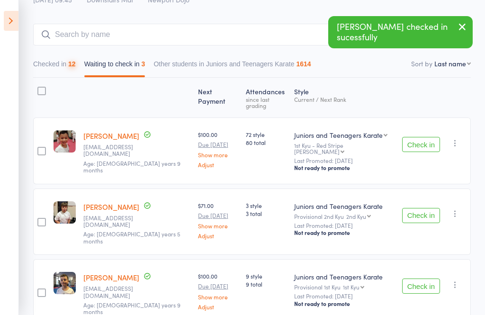
click at [432, 208] on button "Check in" at bounding box center [422, 215] width 38 height 15
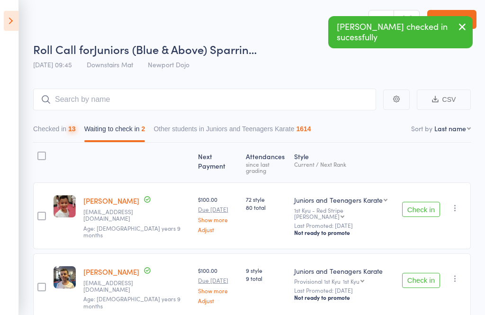
click at [428, 274] on button "Check in" at bounding box center [422, 280] width 38 height 15
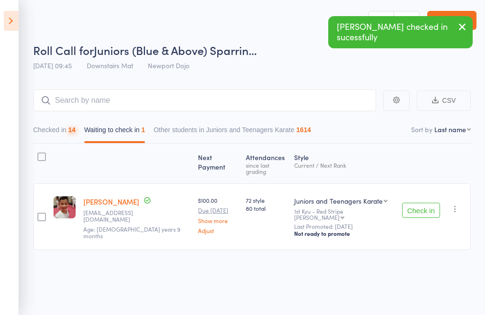
scroll to position [7, 0]
click at [244, 93] on input "search" at bounding box center [204, 101] width 343 height 22
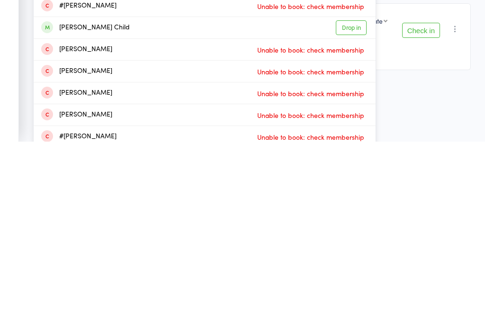
scroll to position [14, 0]
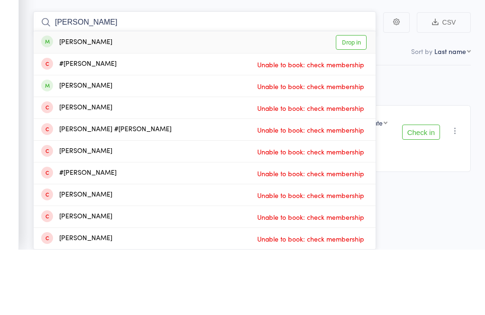
type input "[PERSON_NAME]"
click at [353, 101] on link "Drop in" at bounding box center [351, 108] width 31 height 15
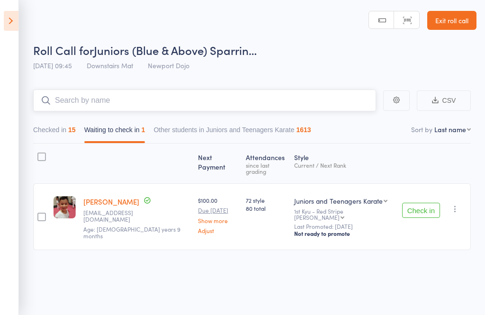
click at [71, 126] on div "15" at bounding box center [72, 130] width 8 height 8
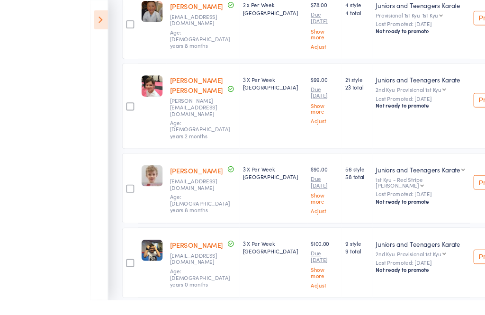
scroll to position [629, 0]
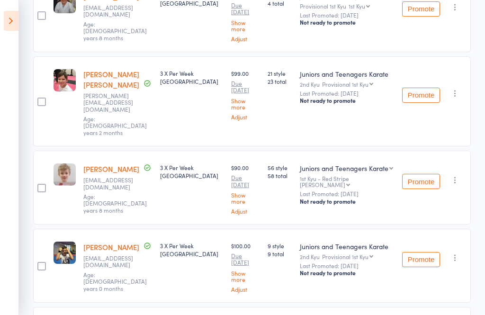
click at [459, 175] on icon "button" at bounding box center [455, 179] width 9 height 9
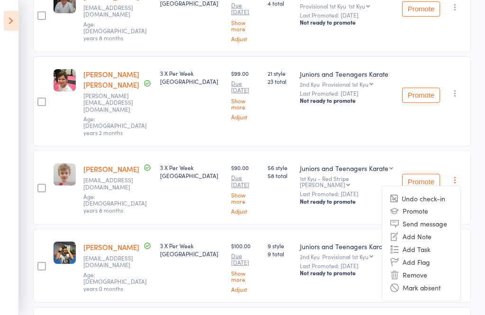
click at [430, 269] on li "Remove" at bounding box center [422, 275] width 78 height 13
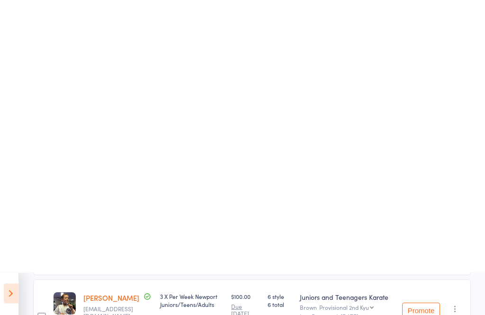
scroll to position [0, 0]
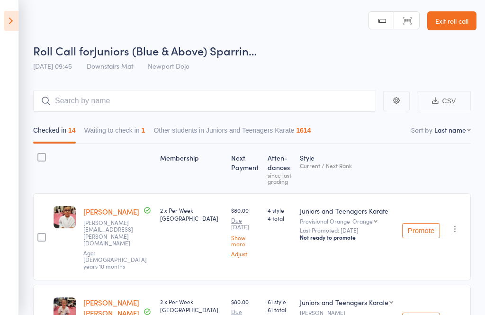
click at [119, 128] on button "Waiting to check in 1" at bounding box center [114, 133] width 61 height 22
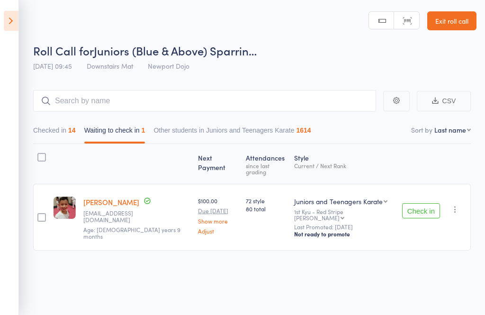
click at [431, 203] on button "Check in" at bounding box center [422, 210] width 38 height 15
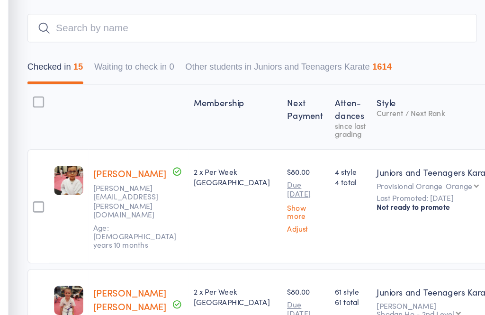
scroll to position [28, 0]
